Goal: Check status: Check status

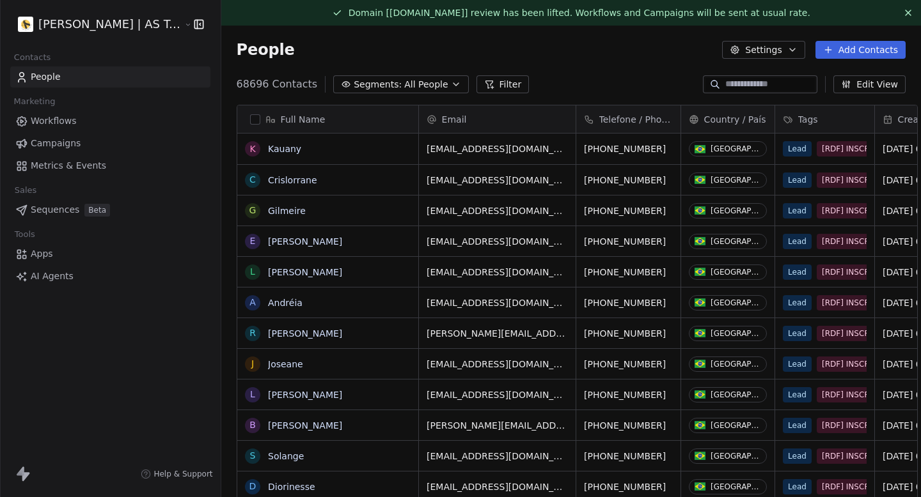
scroll to position [1, 1]
click at [110, 139] on link "Campaigns" at bounding box center [110, 143] width 200 height 21
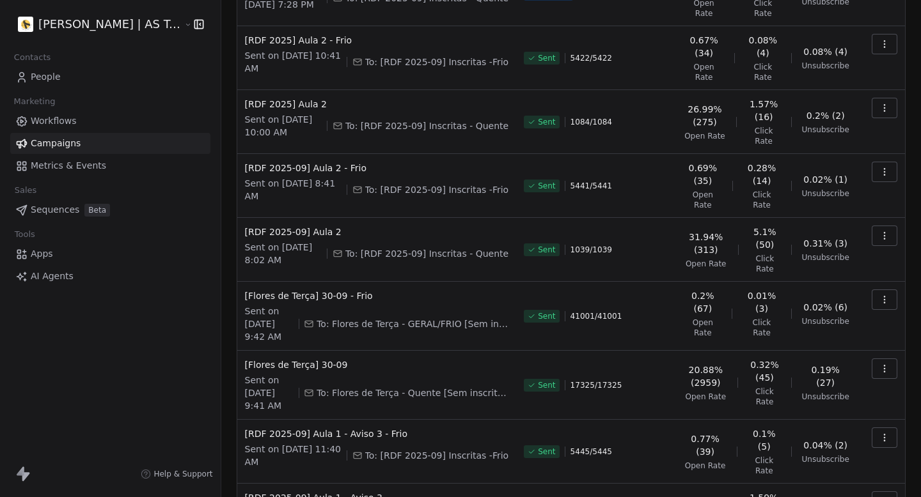
scroll to position [304, 0]
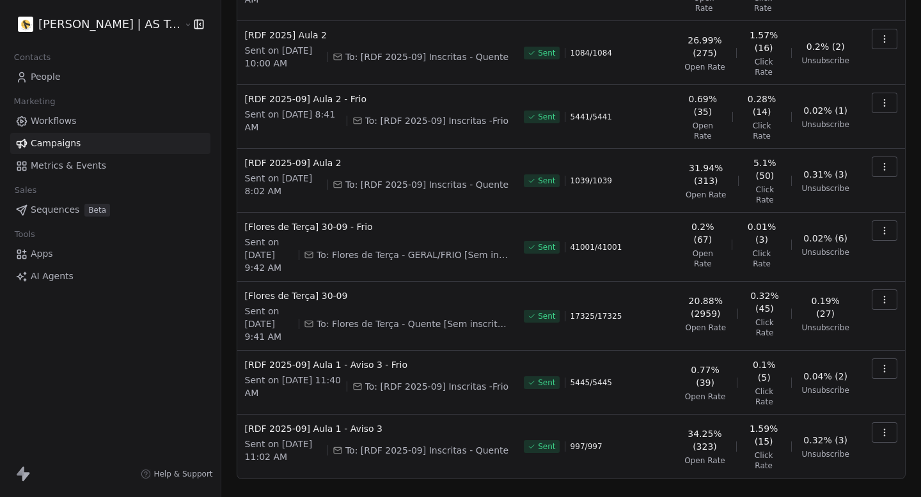
click at [880, 364] on icon "button" at bounding box center [884, 369] width 10 height 10
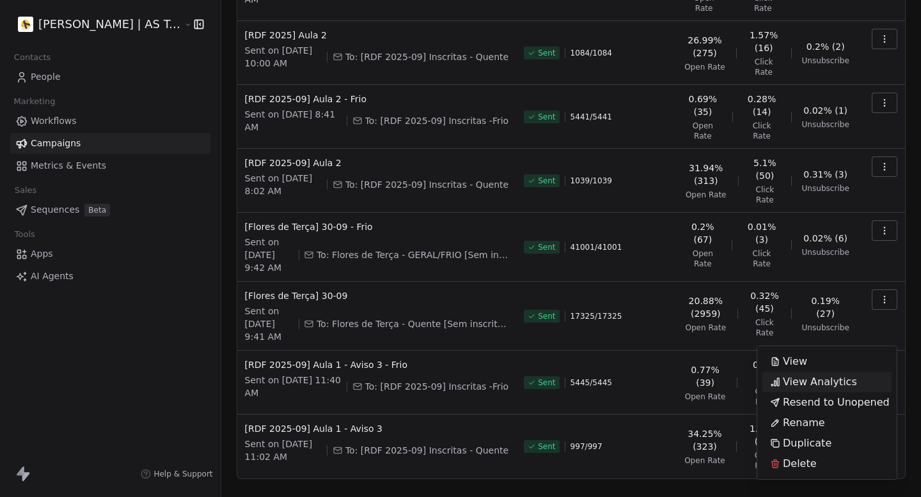
click at [816, 383] on span "View Analytics" at bounding box center [819, 382] width 74 height 15
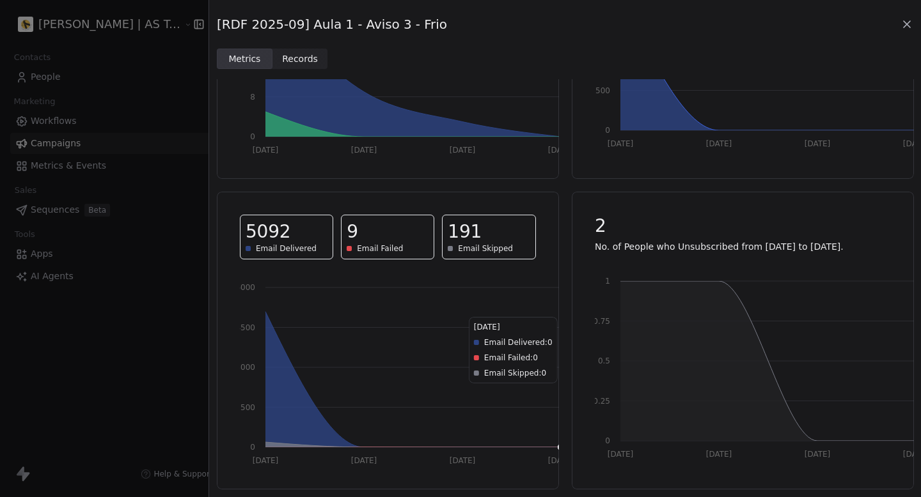
scroll to position [0, 0]
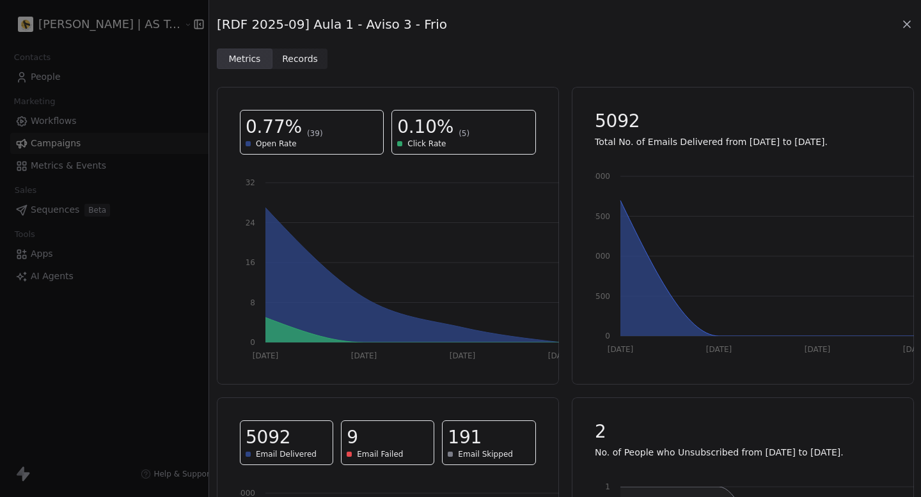
click at [914, 27] on div "[RDF 2025-09] Aula 1 - Aviso 3 - Frio Metrics Metrics Records Records" at bounding box center [564, 34] width 711 height 69
click at [906, 23] on icon at bounding box center [906, 24] width 6 height 6
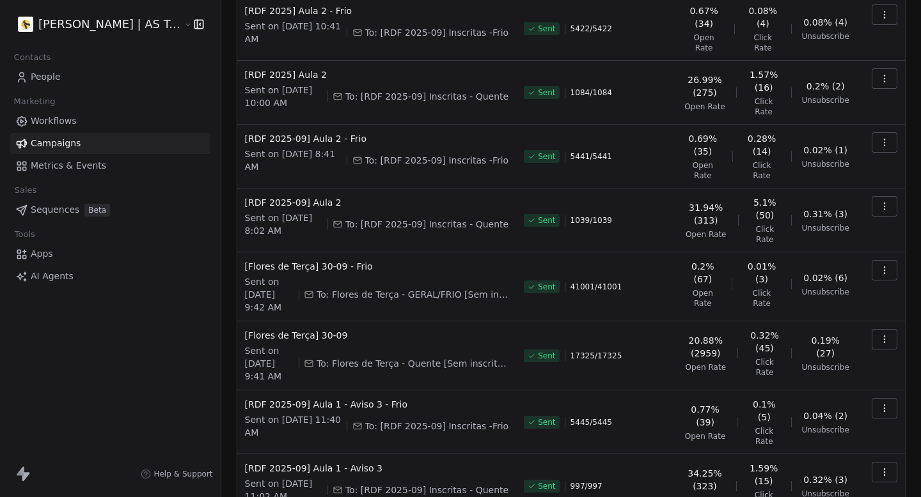
scroll to position [260, 0]
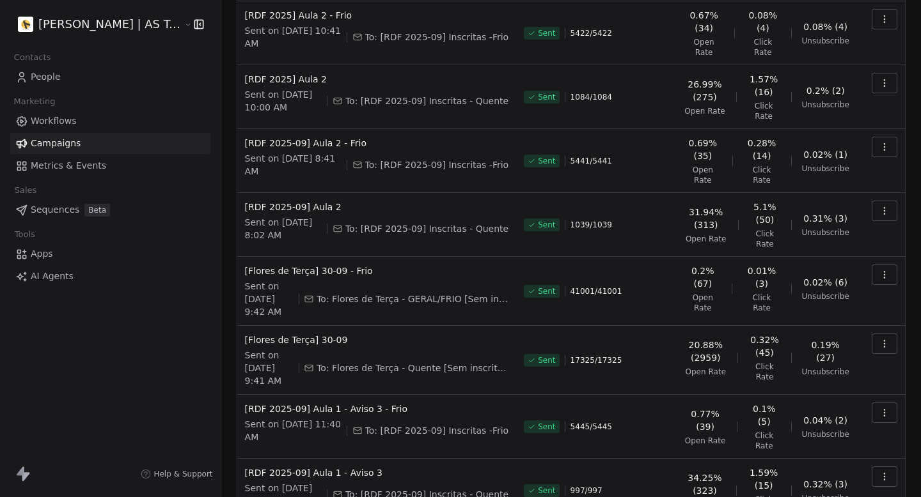
click at [656, 403] on div "Sent 5445 / 5445" at bounding box center [596, 427] width 144 height 49
click at [661, 395] on td "Sent 5445 / 5445" at bounding box center [596, 427] width 160 height 64
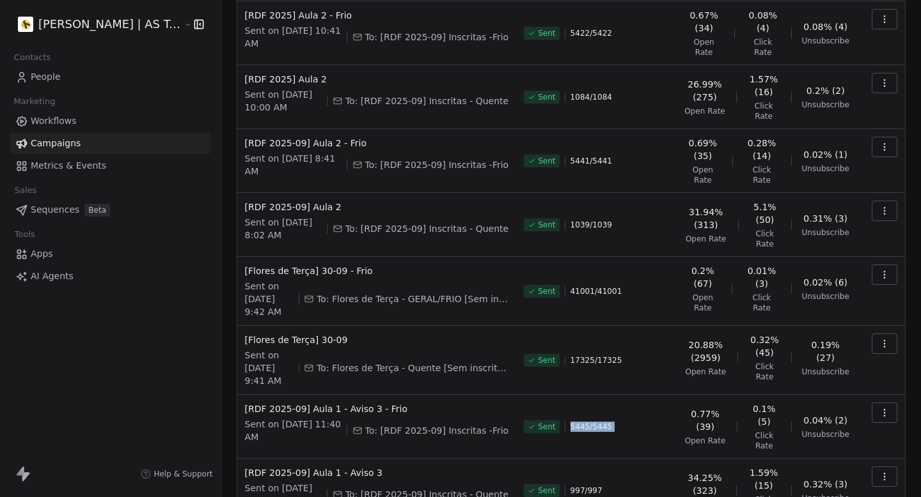
click at [661, 395] on td "Sent 5445 / 5445" at bounding box center [596, 427] width 160 height 64
click at [555, 403] on div "Sent 5445 / 5445" at bounding box center [596, 427] width 144 height 49
click at [554, 403] on div "Sent 5445 / 5445" at bounding box center [596, 427] width 144 height 49
click at [500, 395] on td "[RDF 2025-09] Aula 1 - Aviso 3 - Frio Sent on [DATE] 11:40 AM To: [RDF 2025-09]…" at bounding box center [376, 427] width 279 height 64
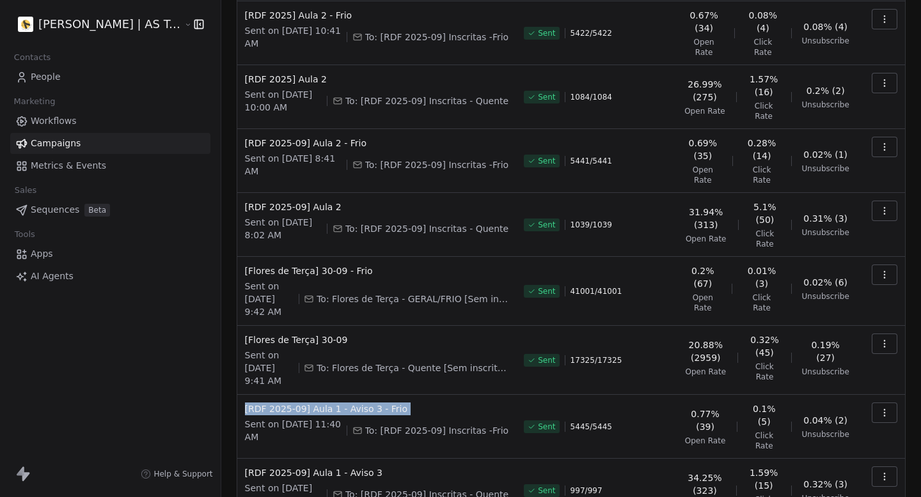
click at [500, 395] on td "[RDF 2025-09] Aula 1 - Aviso 3 - Frio Sent on [DATE] 11:40 AM To: [RDF 2025-09]…" at bounding box center [376, 427] width 279 height 64
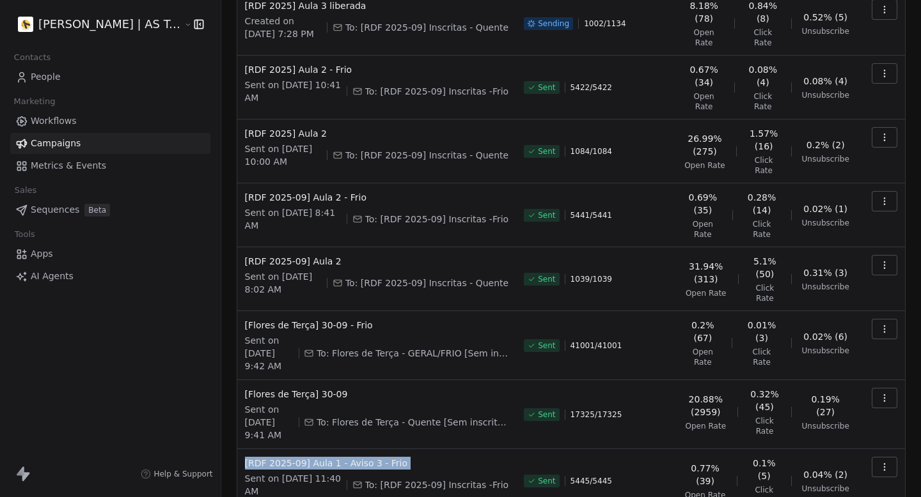
scroll to position [205, 0]
click at [660, 192] on div "Sent 5441 / 5441" at bounding box center [596, 216] width 144 height 49
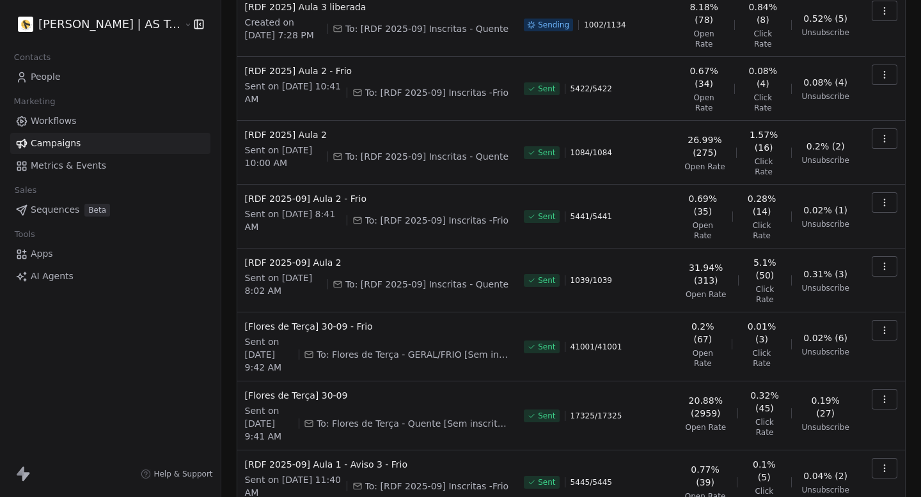
click at [838, 204] on span "0.02% (1)" at bounding box center [825, 210] width 44 height 13
click at [715, 221] on span "Open Rate" at bounding box center [702, 231] width 38 height 20
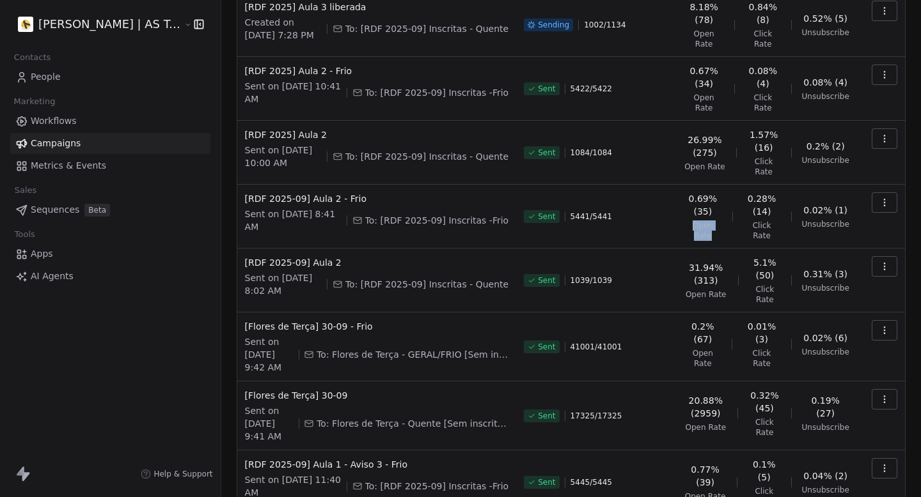
click at [715, 221] on span "Open Rate" at bounding box center [702, 231] width 38 height 20
click at [704, 208] on td "0.69% (35) Open Rate 0.28% (14) Click Rate 0.02% (1) Unsubscribe" at bounding box center [766, 217] width 181 height 64
drag, startPoint x: 685, startPoint y: 268, endPoint x: 740, endPoint y: 268, distance: 55.0
click at [740, 268] on td "31.94% (313) Open Rate 5.1% (50) Click Rate 0.31% (3) Unsubscribe" at bounding box center [766, 281] width 181 height 64
click at [740, 268] on div "31.94% (313) Open Rate 5.1% (50) Click Rate 0.31% (3) Unsubscribe" at bounding box center [766, 280] width 166 height 49
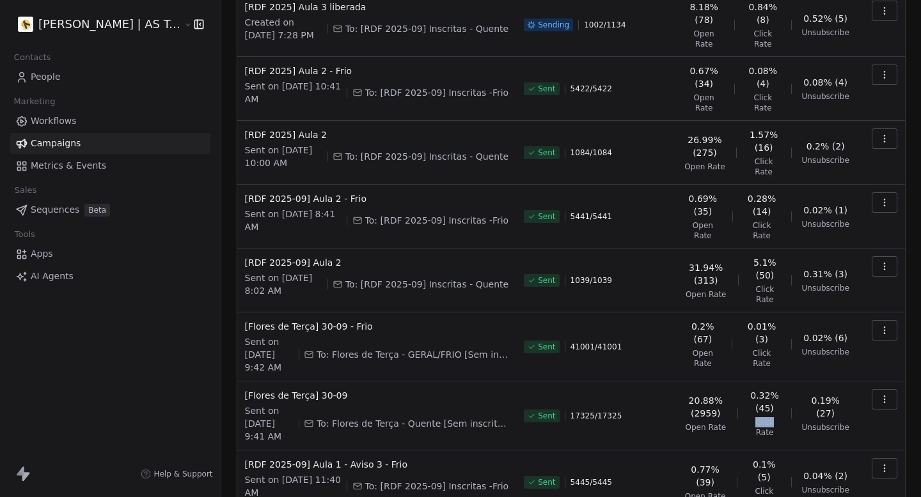
drag, startPoint x: 756, startPoint y: 391, endPoint x: 775, endPoint y: 393, distance: 20.0
click at [775, 417] on span "Click Rate" at bounding box center [764, 427] width 33 height 20
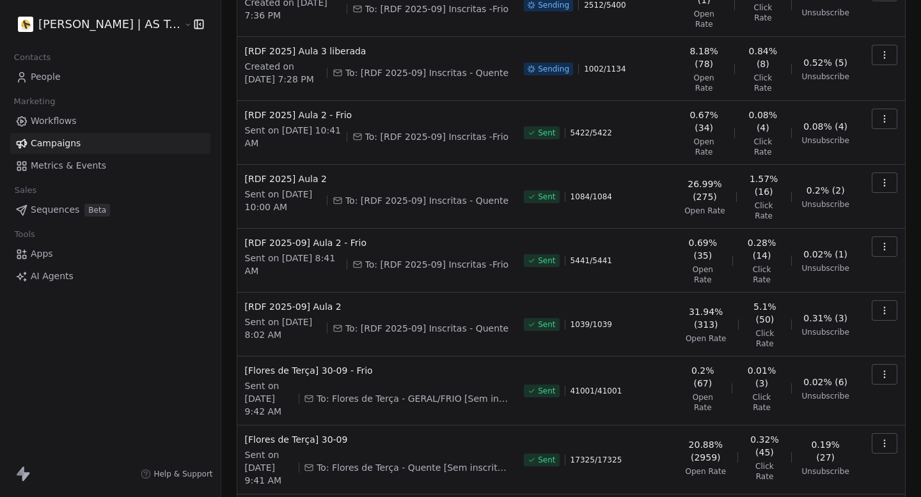
scroll to position [148, 0]
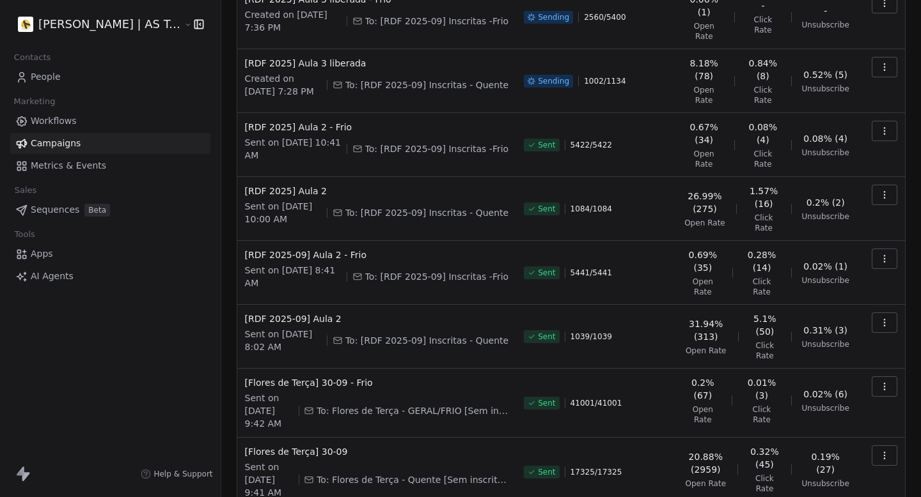
click at [754, 213] on span "Click Rate" at bounding box center [763, 223] width 34 height 20
click at [743, 313] on div "31.94% (313) Open Rate 5.1% (50) Click Rate 0.31% (3) Unsubscribe" at bounding box center [766, 337] width 166 height 49
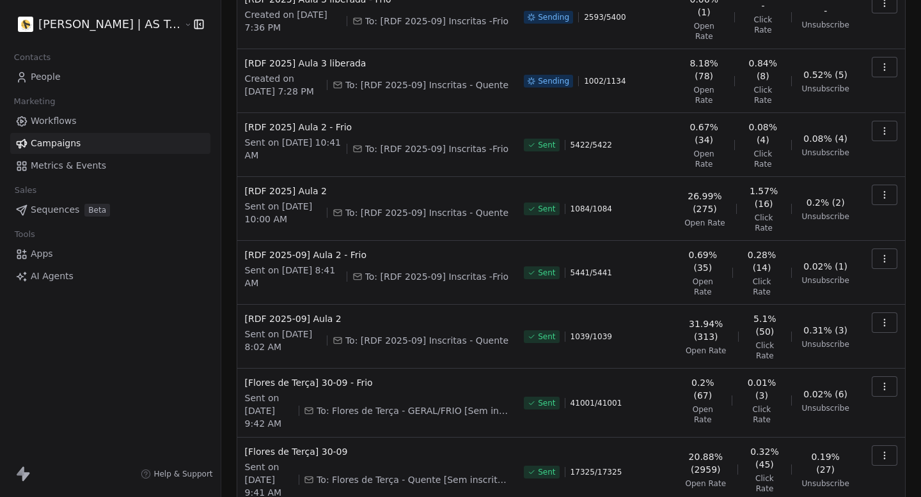
click at [743, 313] on div "31.94% (313) Open Rate 5.1% (50) Click Rate 0.31% (3) Unsubscribe" at bounding box center [766, 337] width 166 height 49
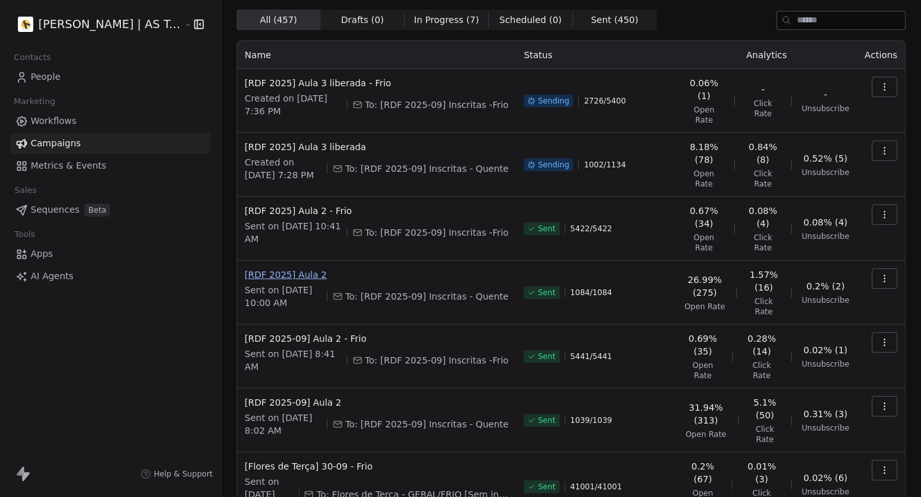
scroll to position [0, 0]
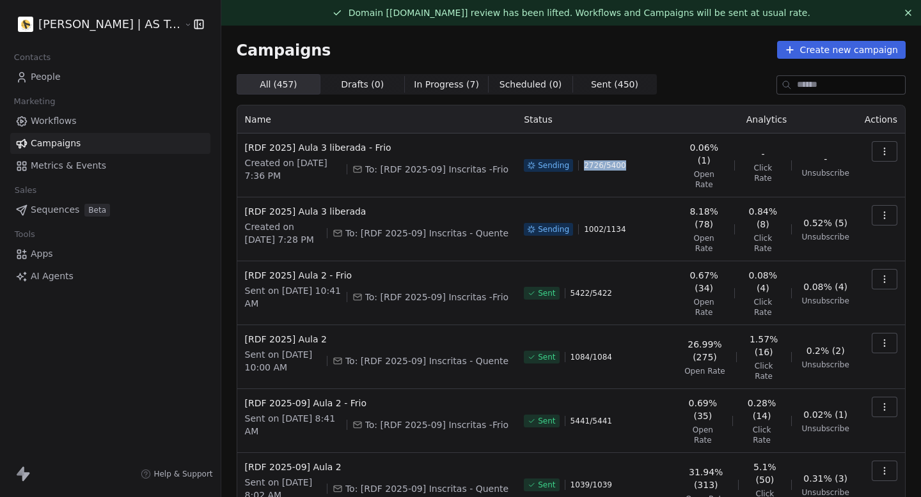
drag, startPoint x: 582, startPoint y: 162, endPoint x: 648, endPoint y: 162, distance: 65.8
click at [647, 162] on div "Sending 2726 / 5400" at bounding box center [596, 165] width 144 height 49
click at [648, 162] on div "Sending 2726 / 5400" at bounding box center [596, 165] width 144 height 49
drag, startPoint x: 580, startPoint y: 159, endPoint x: 623, endPoint y: 159, distance: 42.8
click at [622, 159] on div "Sending 2763 / 5400" at bounding box center [596, 165] width 144 height 49
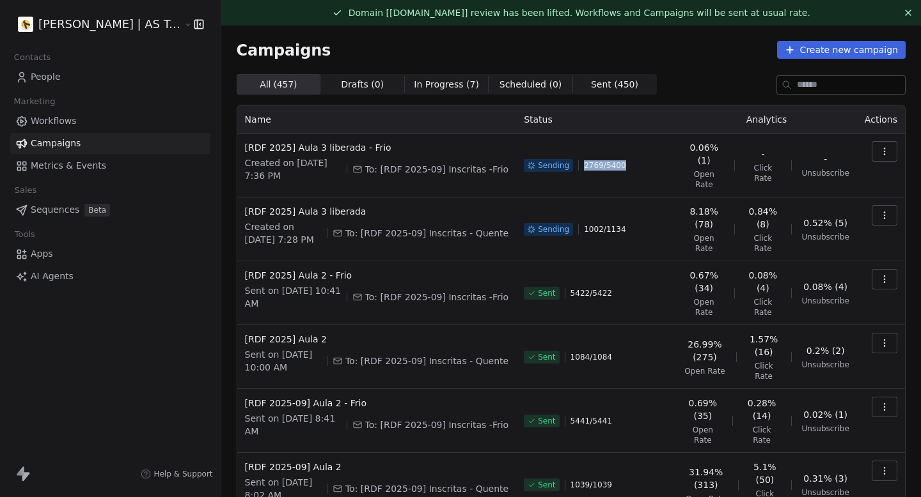
click at [623, 159] on div "Sending 2769 / 5400" at bounding box center [596, 165] width 144 height 49
drag, startPoint x: 623, startPoint y: 159, endPoint x: 586, endPoint y: 159, distance: 37.7
click at [585, 159] on div "Sending 2797 / 5400" at bounding box center [596, 165] width 144 height 49
click at [586, 160] on span "2805 / 5400" at bounding box center [605, 165] width 42 height 10
drag, startPoint x: 586, startPoint y: 159, endPoint x: 630, endPoint y: 159, distance: 44.7
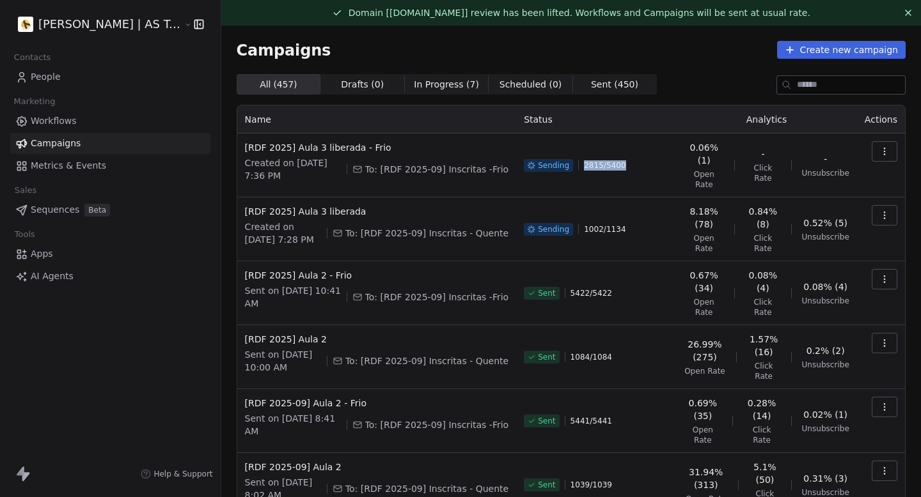
click at [630, 159] on div "Sending 2815 / 5400" at bounding box center [596, 165] width 144 height 49
click at [631, 159] on div "Sending 2825 / 5400" at bounding box center [596, 165] width 144 height 49
click at [358, 143] on span "[RDF 2025] Aula 3 liberada - Frio" at bounding box center [377, 147] width 264 height 13
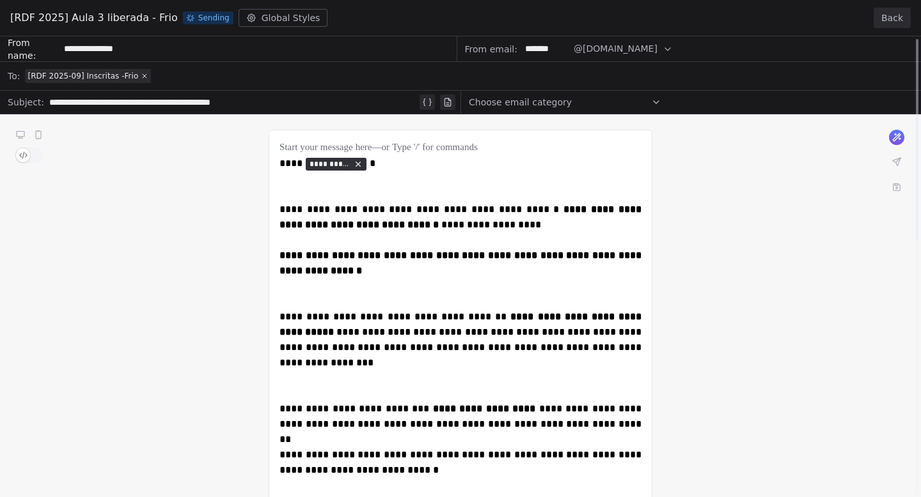
click at [896, 17] on button "Back" at bounding box center [891, 18] width 37 height 20
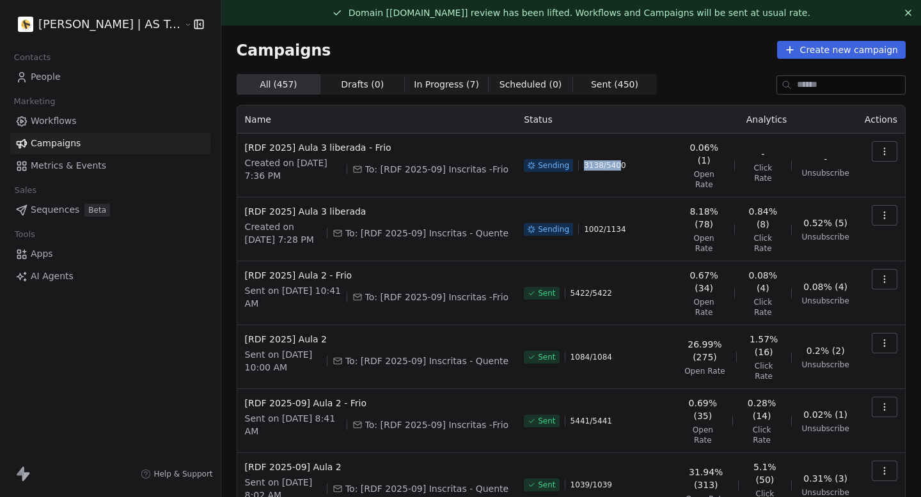
drag, startPoint x: 584, startPoint y: 163, endPoint x: 634, endPoint y: 163, distance: 49.9
click at [633, 163] on div "Sending 3138 / 5400" at bounding box center [596, 165] width 144 height 49
click at [634, 163] on div "Sending 3142 / 5400" at bounding box center [596, 165] width 144 height 49
drag, startPoint x: 581, startPoint y: 160, endPoint x: 655, endPoint y: 160, distance: 74.2
click at [653, 160] on div "Sending 3226 / 5400" at bounding box center [596, 165] width 144 height 49
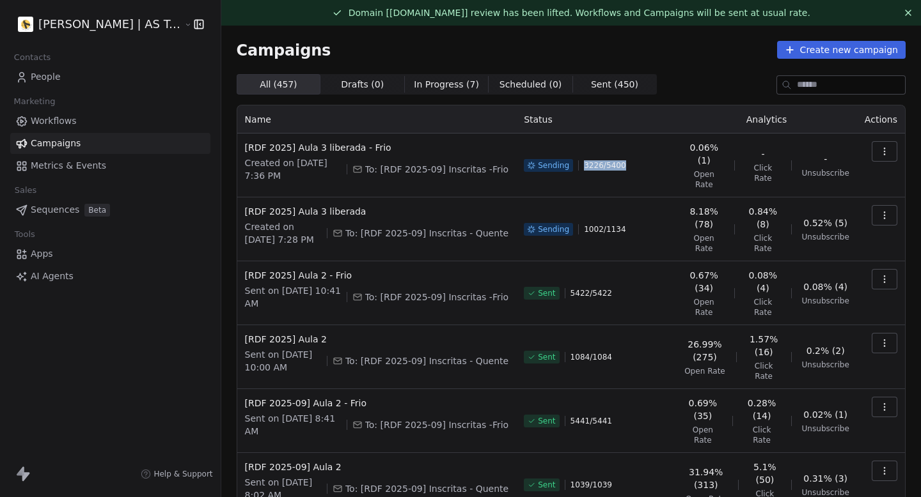
click at [655, 160] on div "Sending 3226 / 5400" at bounding box center [596, 165] width 144 height 49
drag, startPoint x: 582, startPoint y: 217, endPoint x: 685, endPoint y: 217, distance: 102.9
click at [685, 217] on tr "[RDF 2025] Aula 3 liberada Created on [DATE] 7:28 PM To: [RDF 2025-09] Inscrita…" at bounding box center [570, 230] width 667 height 64
click at [688, 217] on span "8.18% (78)" at bounding box center [703, 218] width 40 height 26
drag, startPoint x: 587, startPoint y: 158, endPoint x: 628, endPoint y: 158, distance: 40.9
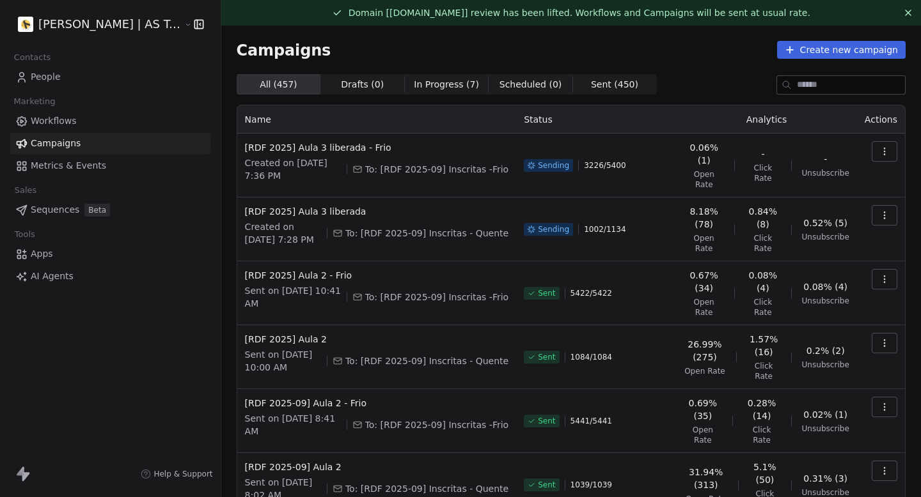
click at [609, 160] on span "3226 / 5400" at bounding box center [605, 165] width 42 height 10
click at [628, 158] on div "Sending 3226 / 5400" at bounding box center [596, 165] width 144 height 49
drag, startPoint x: 628, startPoint y: 169, endPoint x: 586, endPoint y: 163, distance: 42.7
click at [586, 162] on div "Sending 3226 / 5400" at bounding box center [596, 165] width 144 height 49
click at [586, 163] on span "3226 / 5400" at bounding box center [605, 165] width 42 height 10
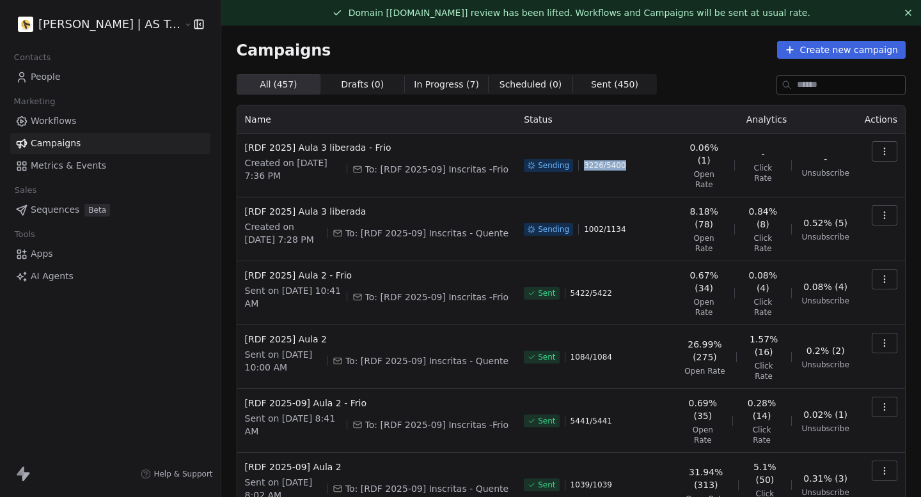
drag, startPoint x: 579, startPoint y: 162, endPoint x: 630, endPoint y: 162, distance: 51.8
click at [630, 162] on div "Sending 3226 / 5400" at bounding box center [596, 165] width 144 height 49
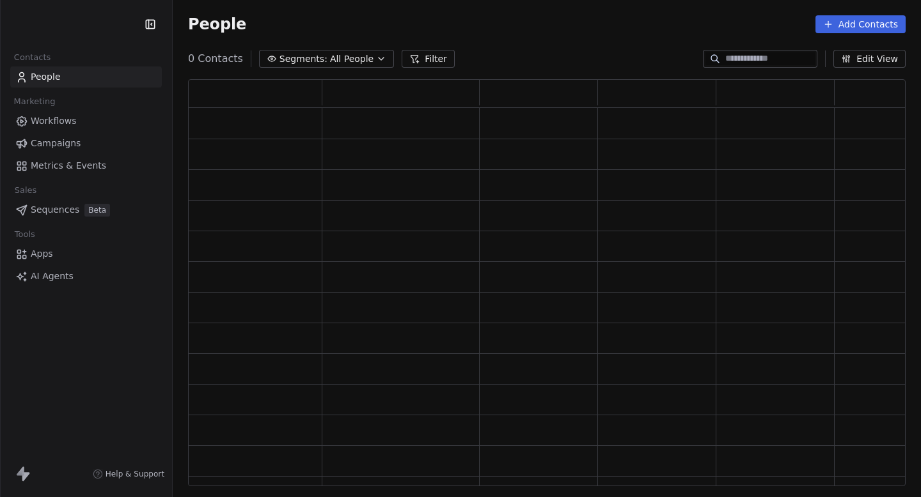
scroll to position [407, 717]
